Goal: Task Accomplishment & Management: Manage account settings

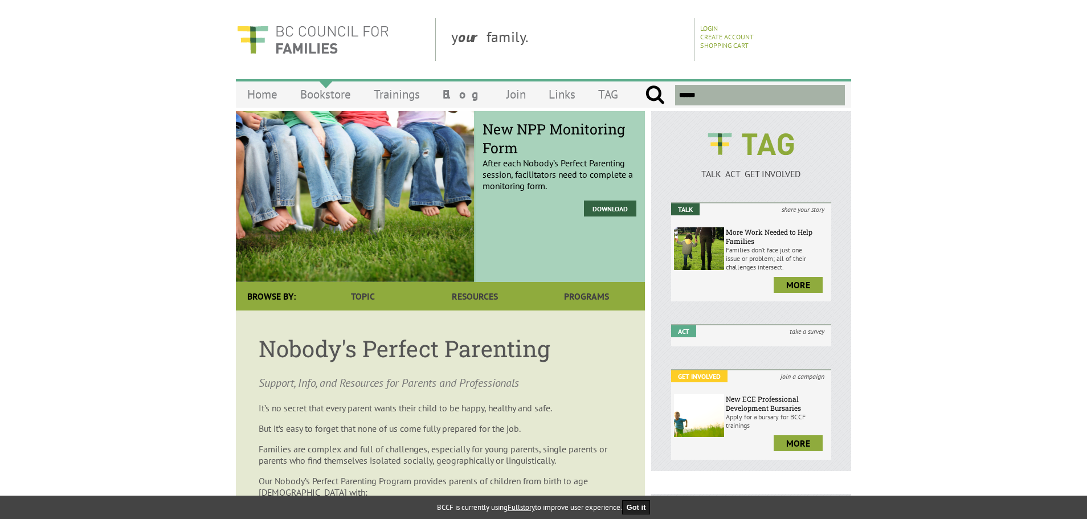
click at [331, 95] on link "Bookstore" at bounding box center [326, 94] width 74 height 27
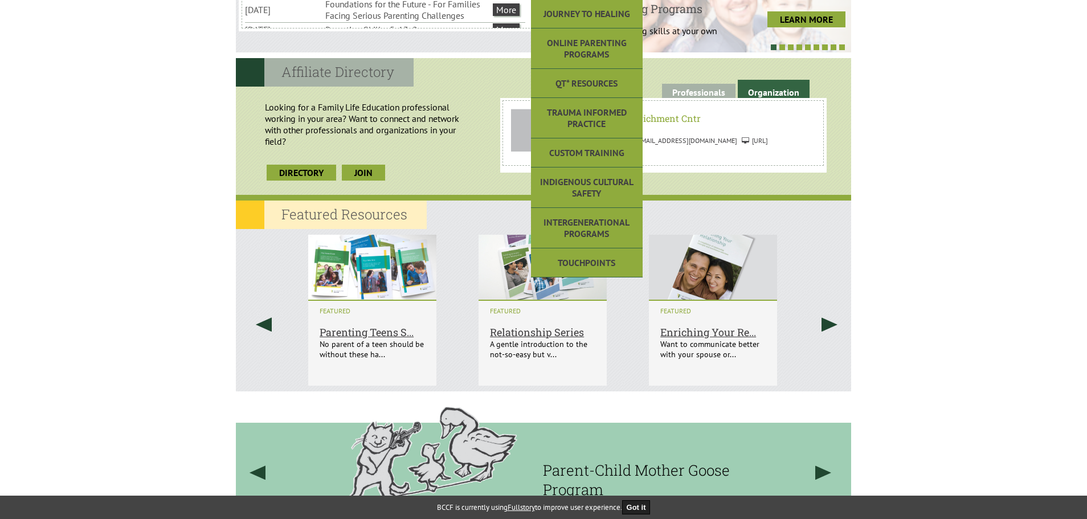
scroll to position [570, 0]
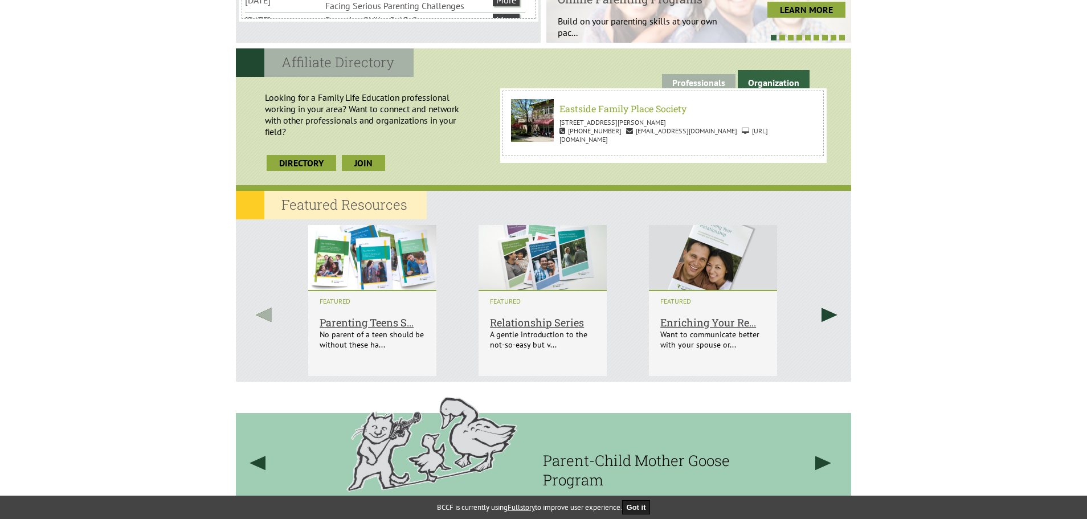
click at [275, 313] on link at bounding box center [263, 314] width 43 height 191
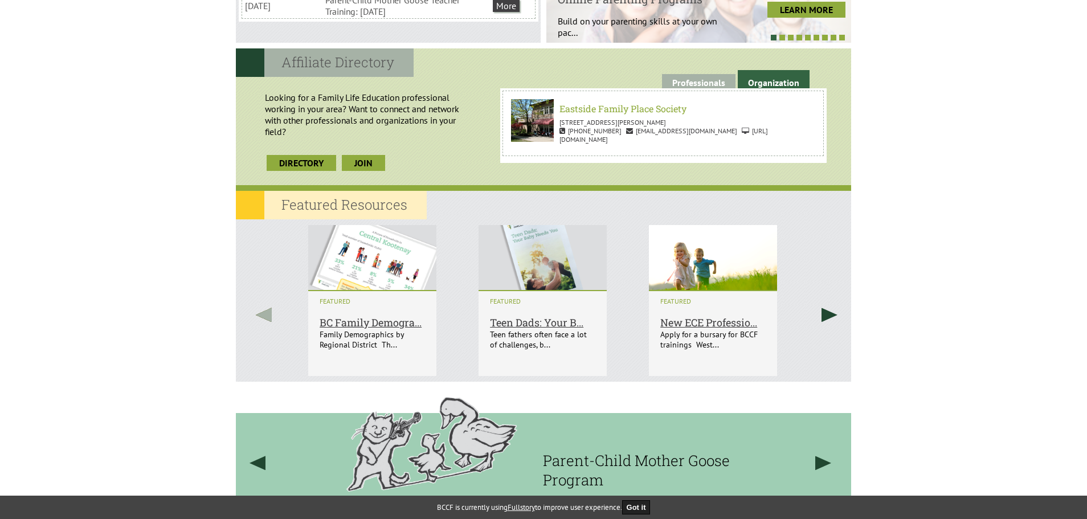
click at [275, 312] on link at bounding box center [263, 314] width 43 height 191
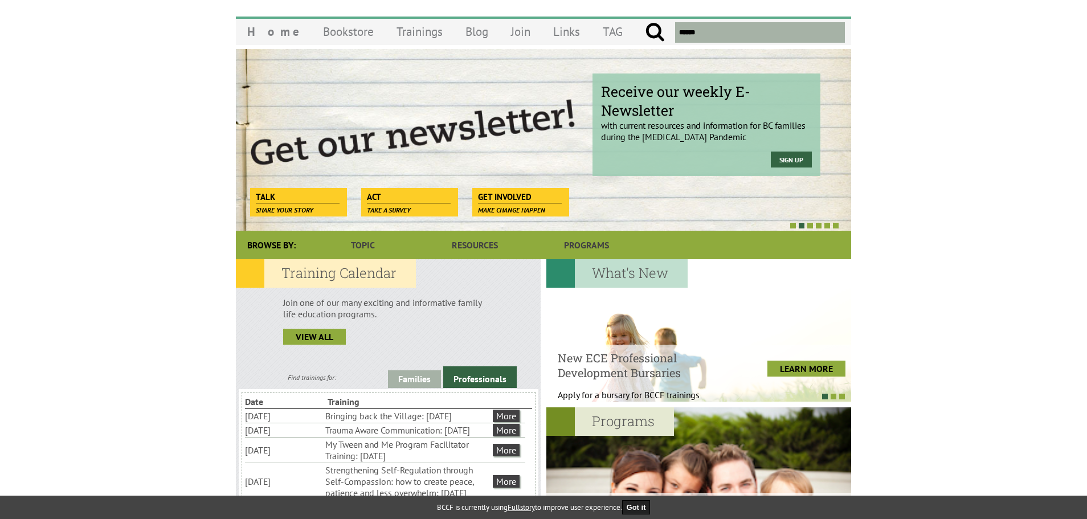
scroll to position [0, 0]
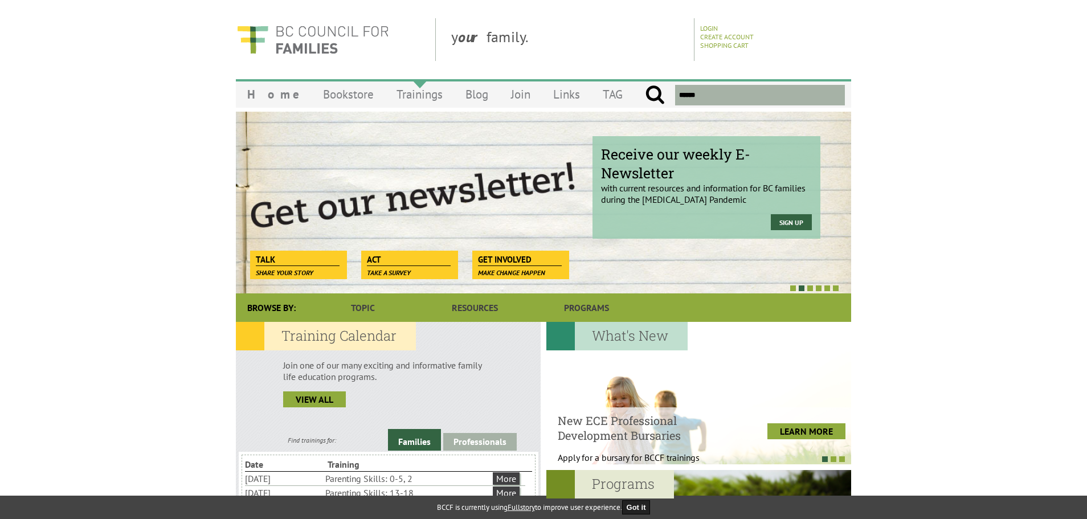
click at [398, 92] on link "Trainings" at bounding box center [419, 94] width 69 height 27
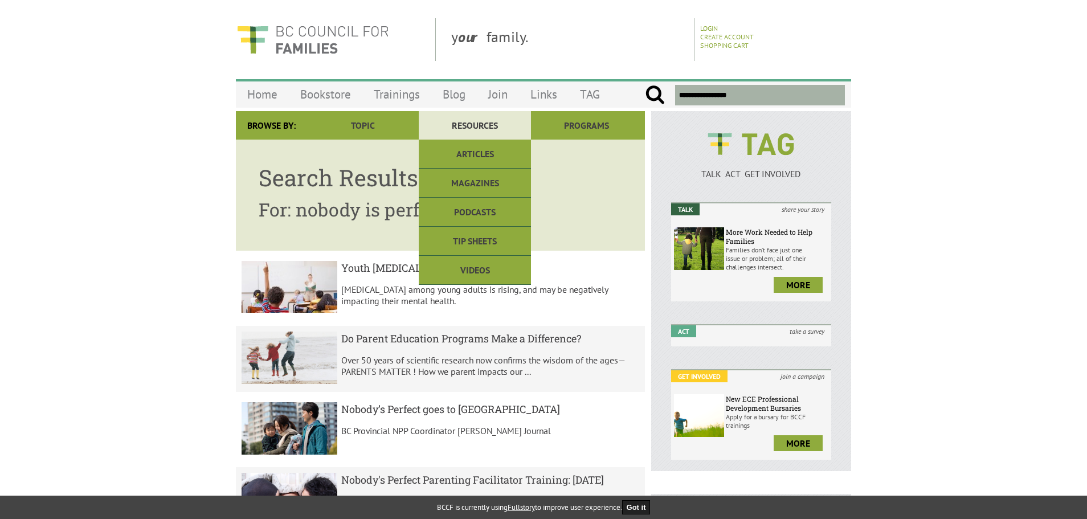
click at [493, 127] on link "Resources" at bounding box center [475, 125] width 112 height 28
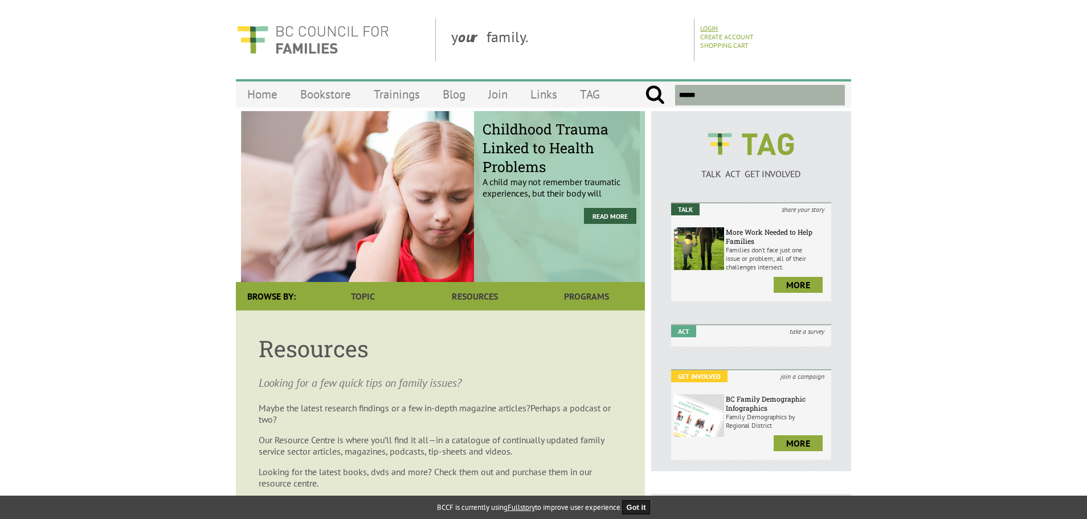
click at [709, 25] on link "Login" at bounding box center [709, 28] width 18 height 9
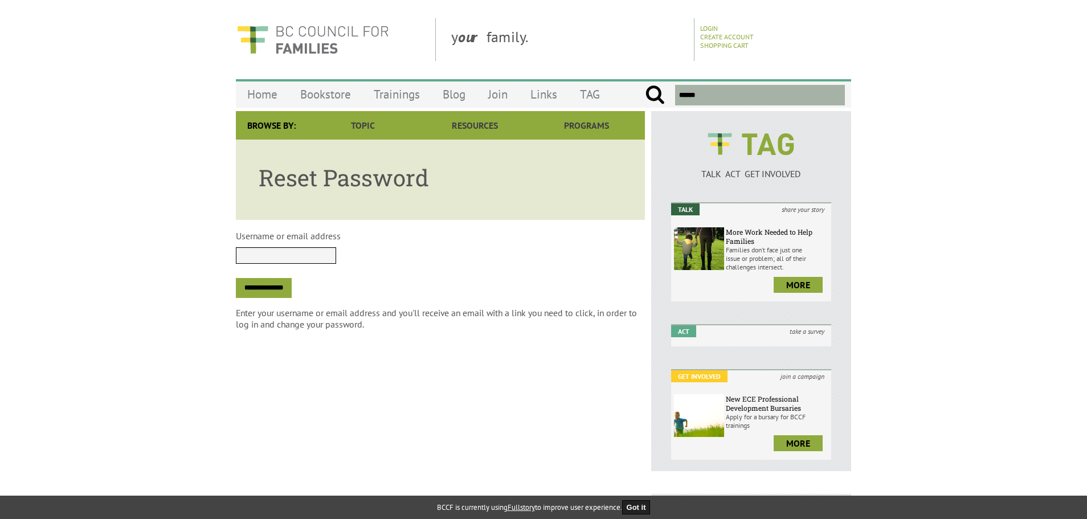
click at [252, 255] on input "Username or email address" at bounding box center [286, 255] width 100 height 17
type input "**********"
click at [292, 286] on input "**********" at bounding box center [264, 288] width 56 height 20
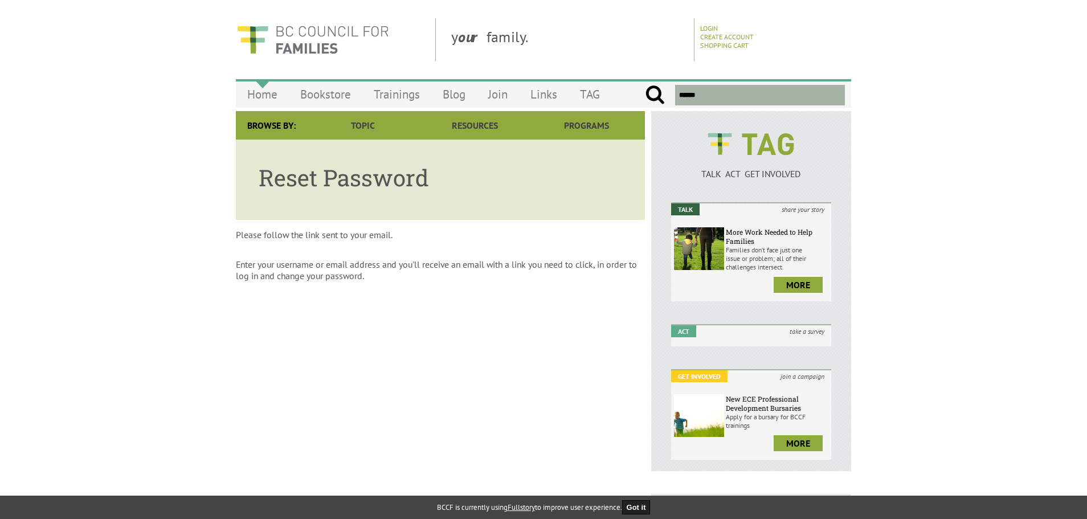
click at [255, 90] on link "Home" at bounding box center [262, 94] width 53 height 27
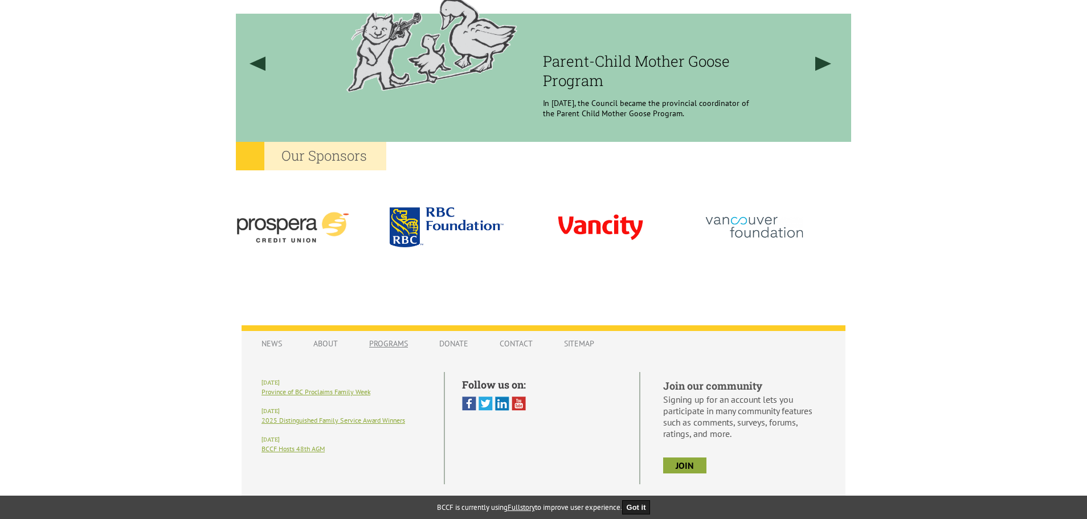
scroll to position [983, 0]
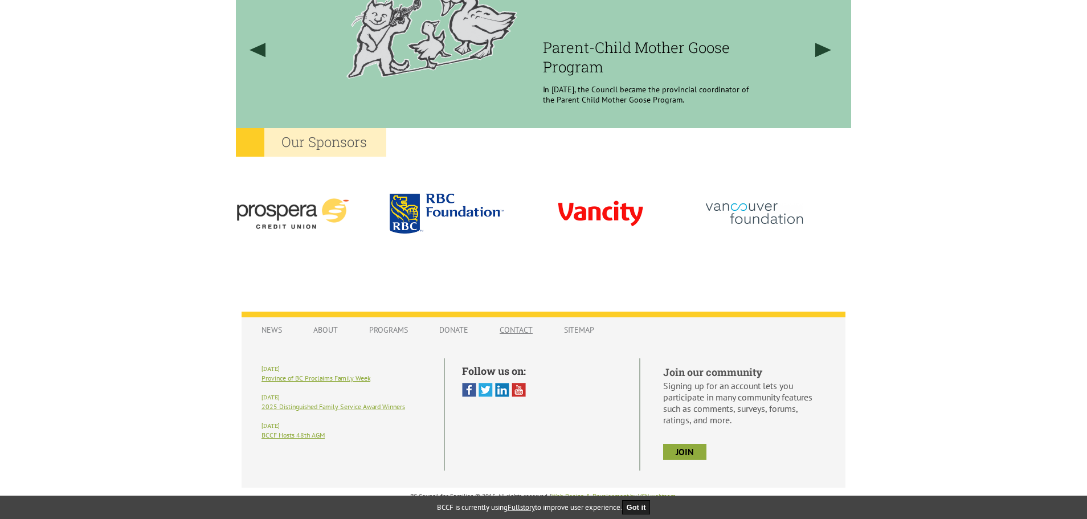
click at [515, 333] on link "Contact" at bounding box center [516, 330] width 56 height 22
